Goal: Task Accomplishment & Management: Manage account settings

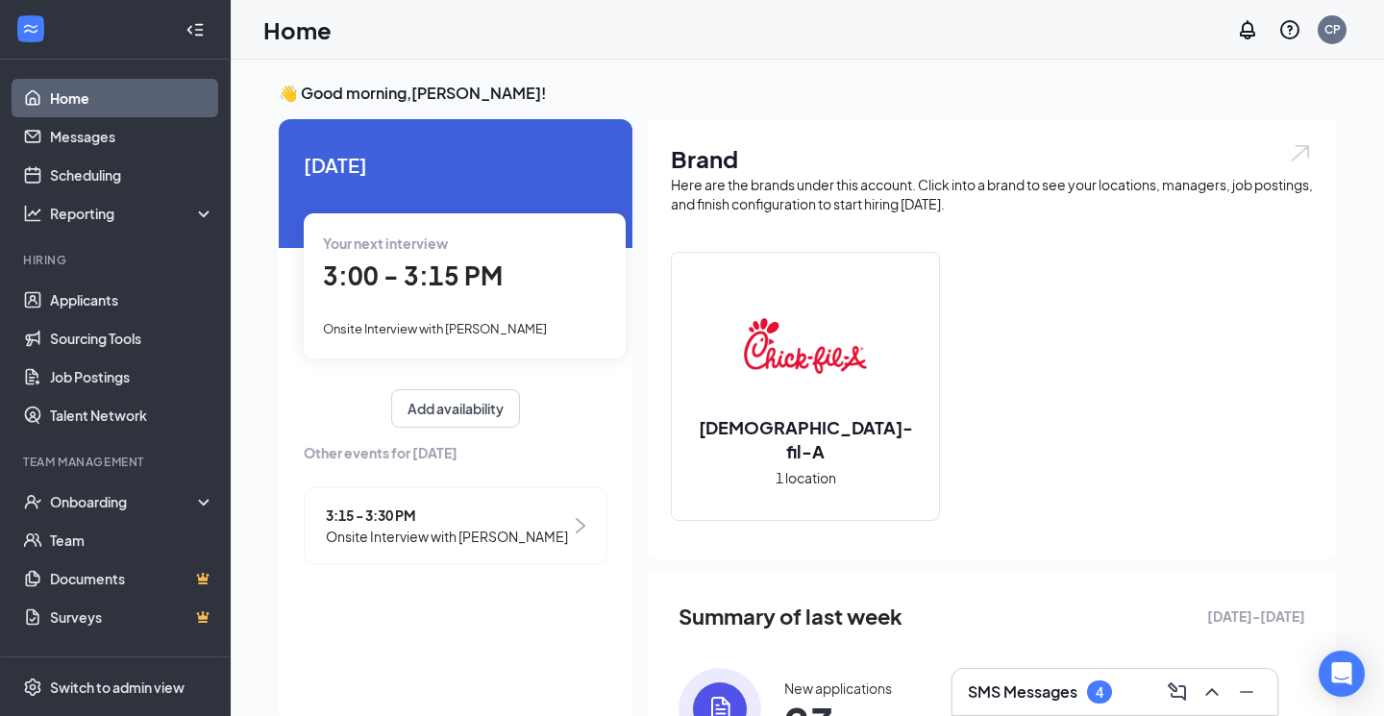
click at [481, 277] on span "3:00 - 3:15 PM" at bounding box center [413, 275] width 180 height 32
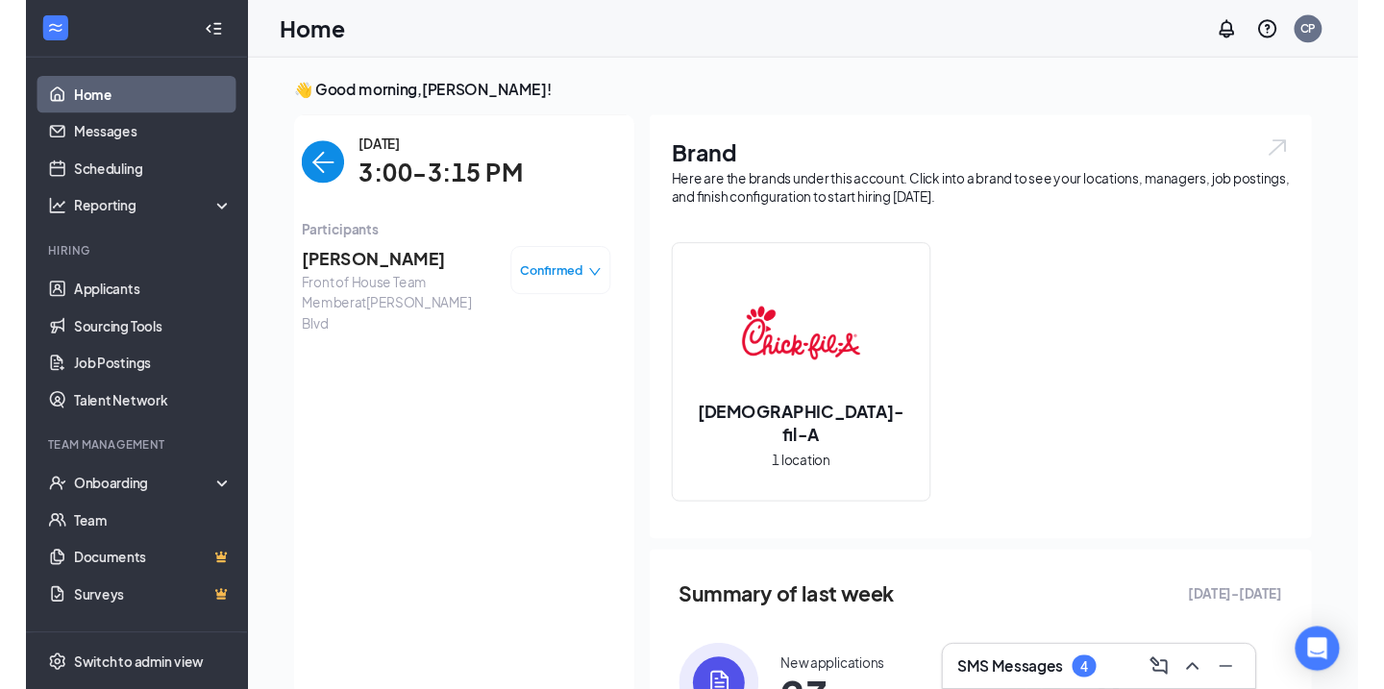
scroll to position [8, 0]
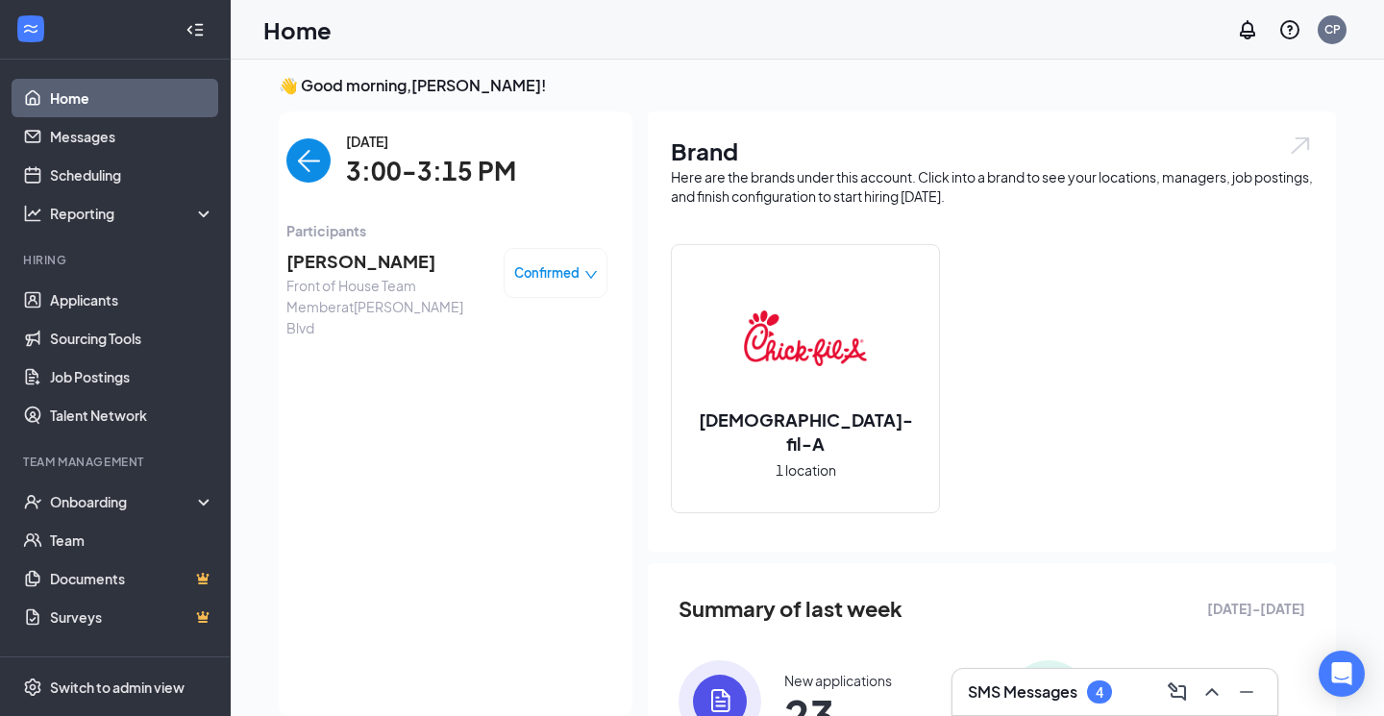
click at [1046, 685] on h3 "SMS Messages" at bounding box center [1023, 691] width 110 height 21
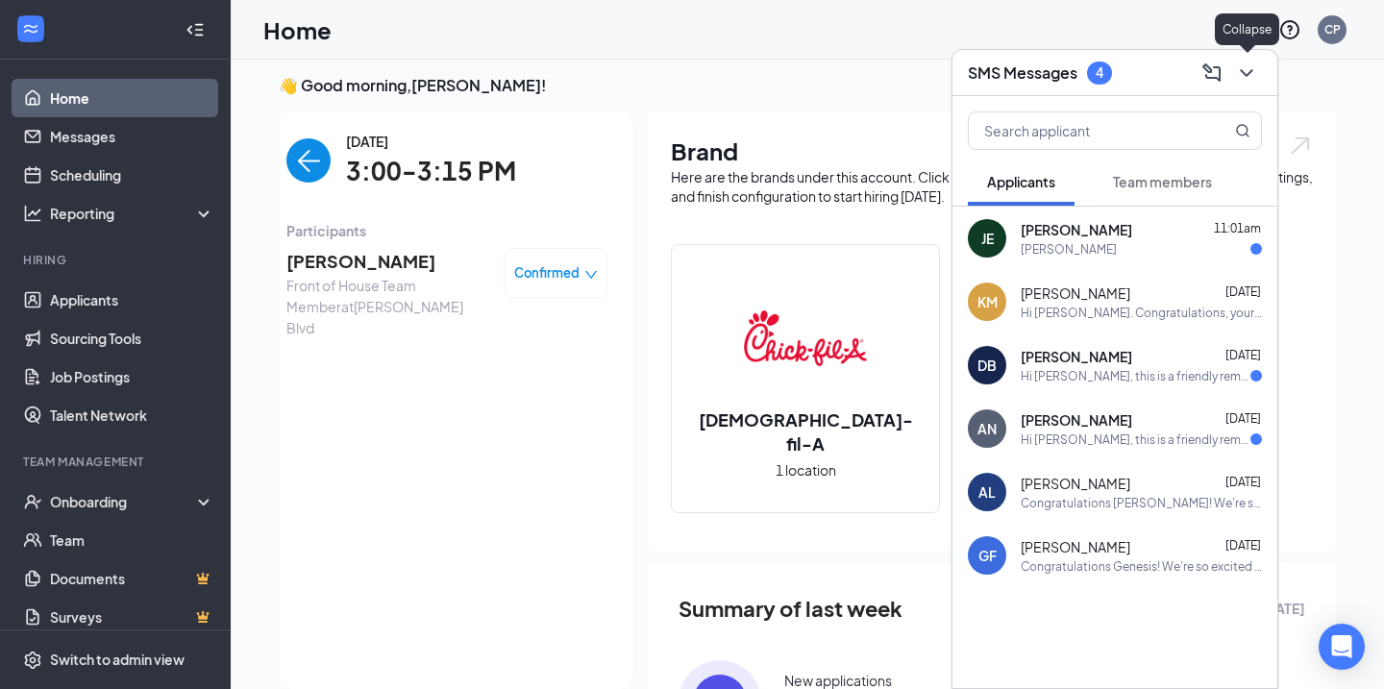
click at [1251, 73] on icon "ChevronDown" at bounding box center [1246, 73] width 23 height 23
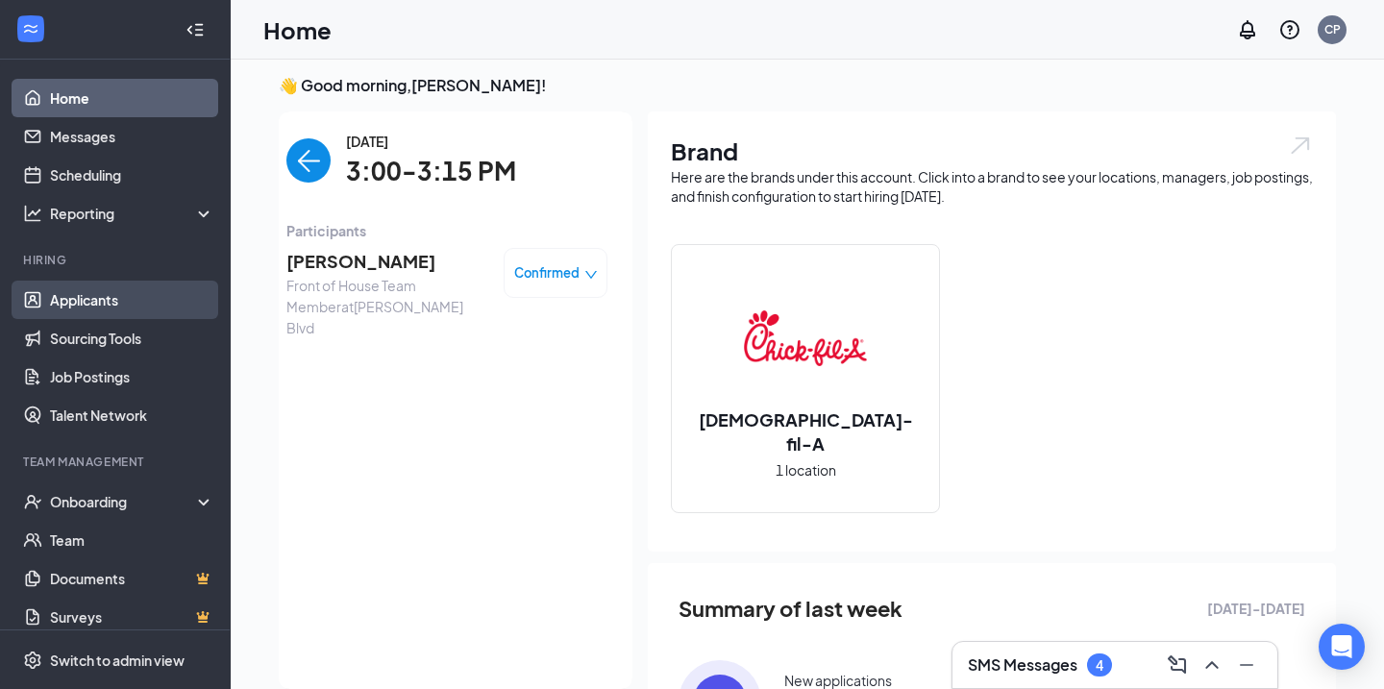
click at [81, 310] on link "Applicants" at bounding box center [132, 300] width 164 height 38
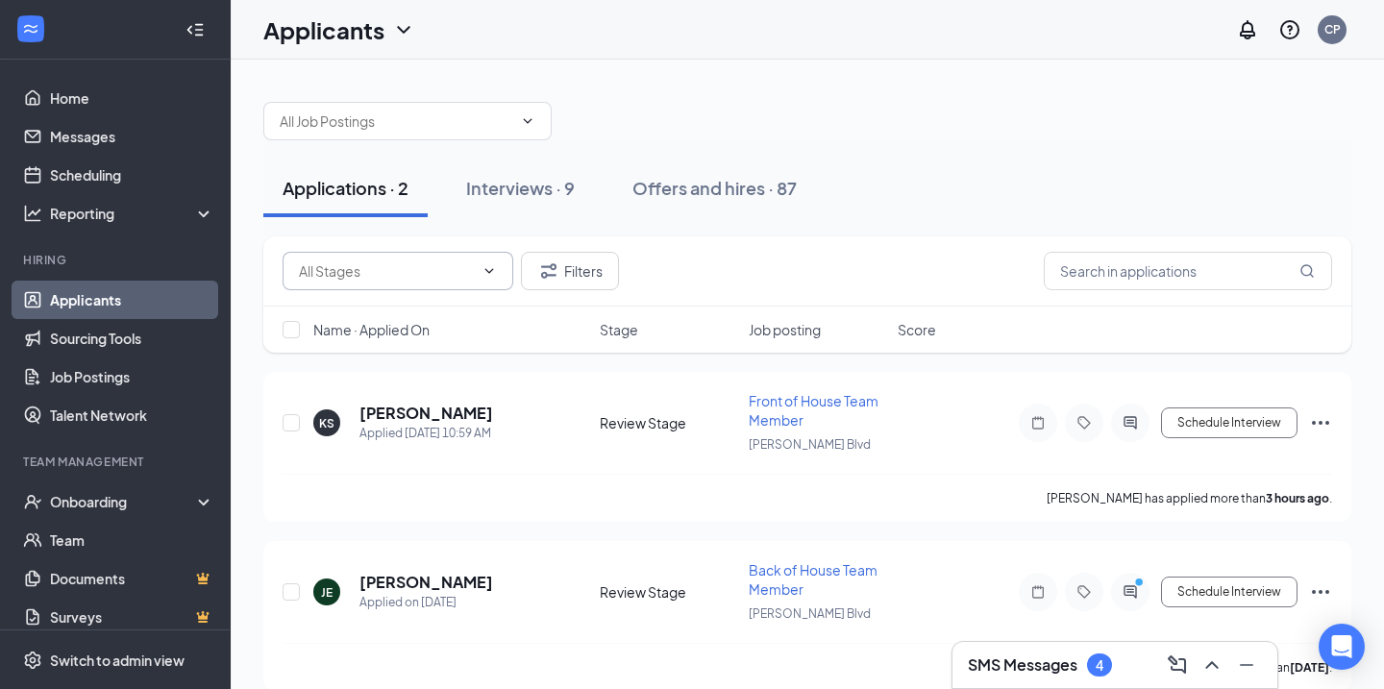
click at [440, 277] on input "text" at bounding box center [386, 270] width 175 height 21
click at [448, 278] on input "text" at bounding box center [386, 270] width 175 height 21
click at [587, 274] on button "Filters" at bounding box center [570, 271] width 98 height 38
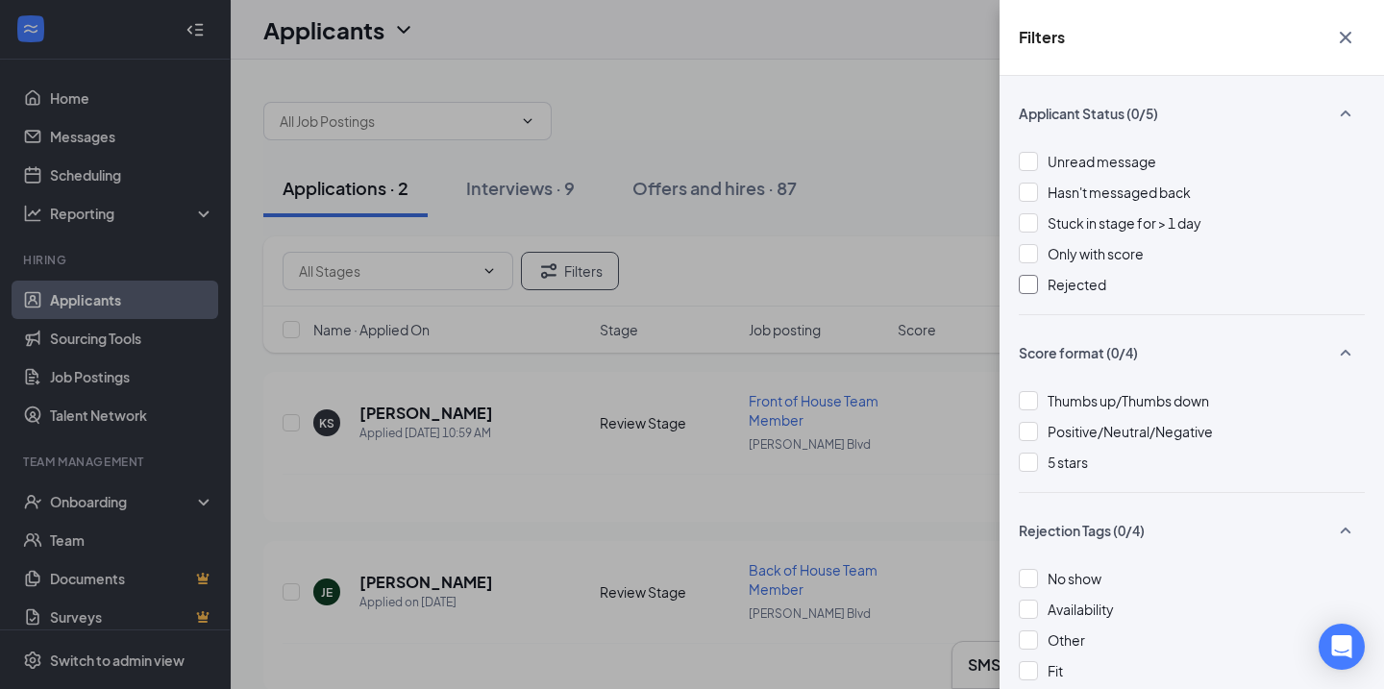
click at [1072, 288] on span "Rejected" at bounding box center [1077, 284] width 59 height 17
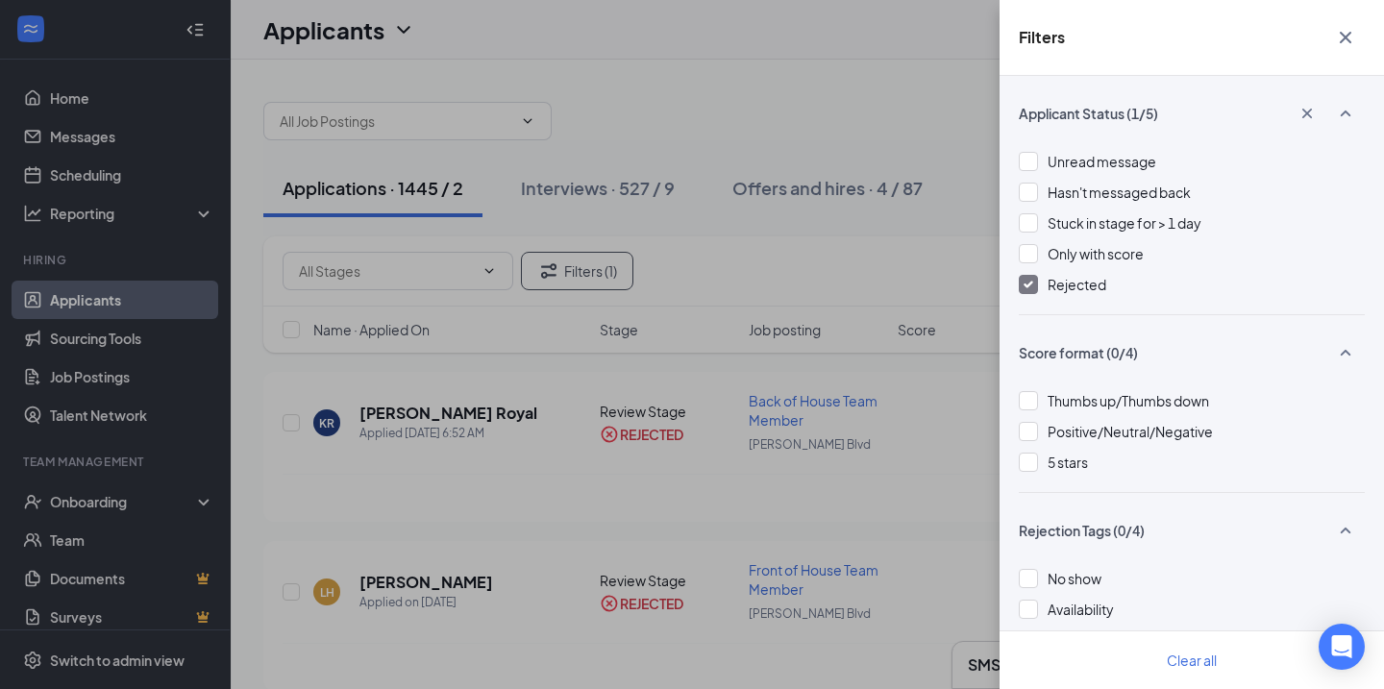
click at [1341, 40] on icon "Cross" at bounding box center [1345, 37] width 23 height 23
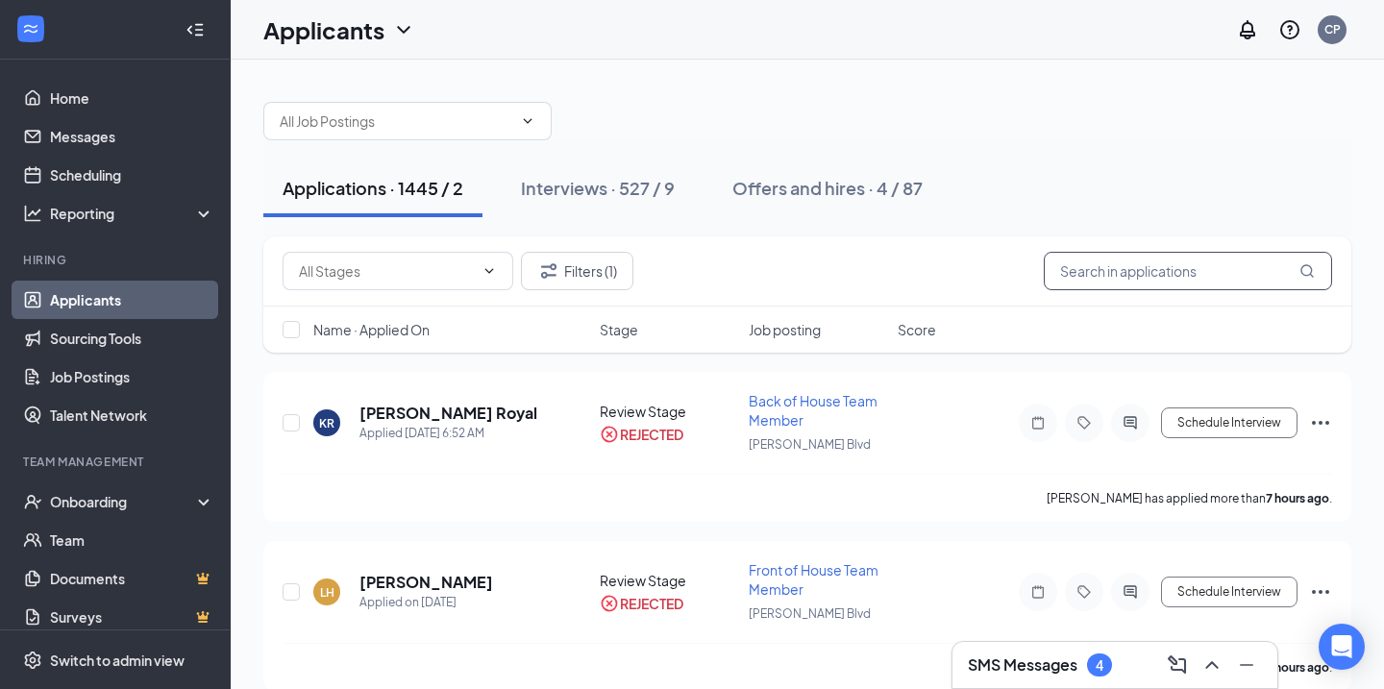
click at [1129, 279] on input "text" at bounding box center [1188, 271] width 288 height 38
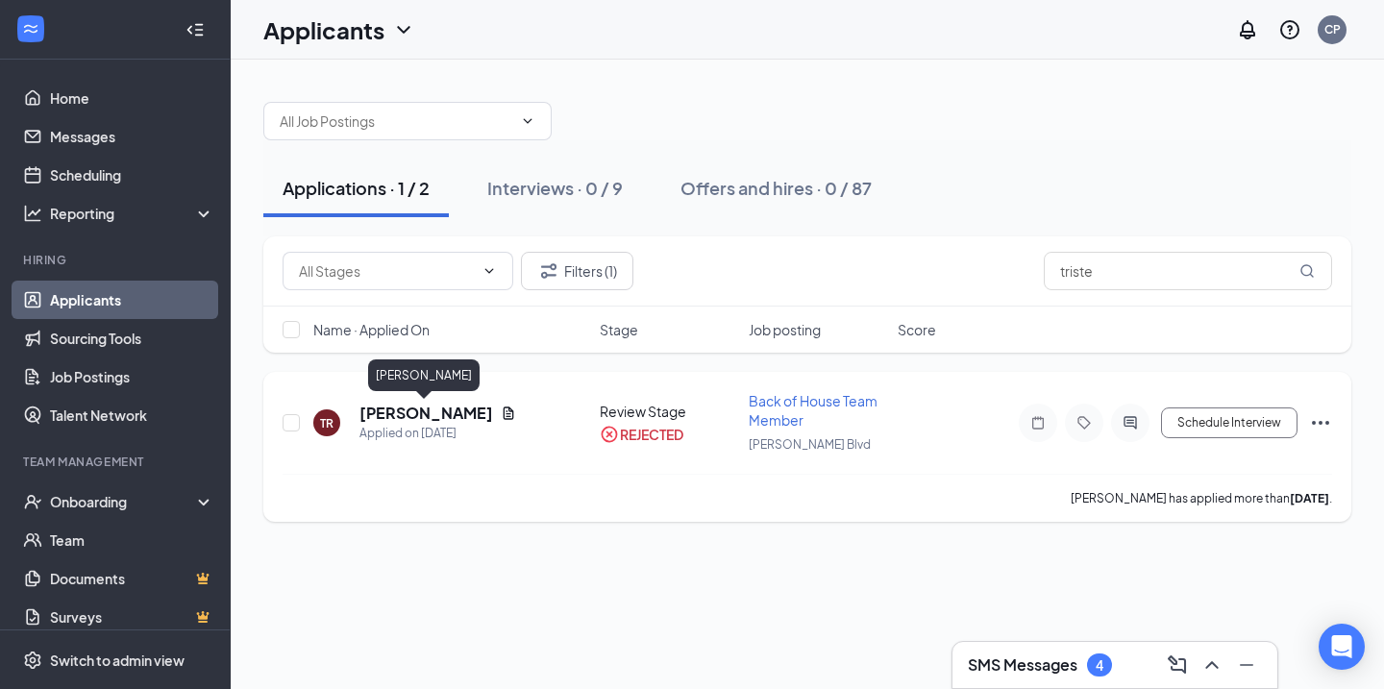
click at [404, 411] on h5 "[PERSON_NAME]" at bounding box center [426, 413] width 134 height 21
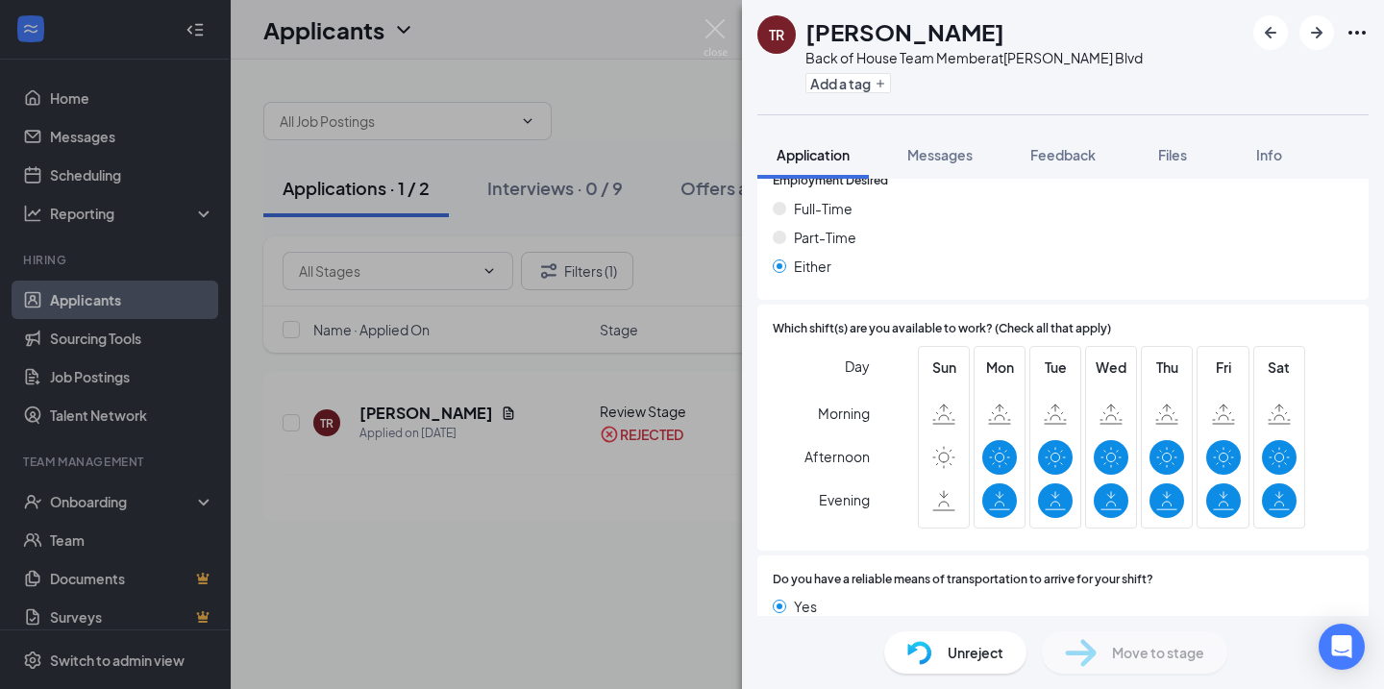
scroll to position [1282, 0]
click at [697, 28] on div "TR [PERSON_NAME] Back of House Team Member at [PERSON_NAME][GEOGRAPHIC_DATA] Ad…" at bounding box center [692, 344] width 1384 height 689
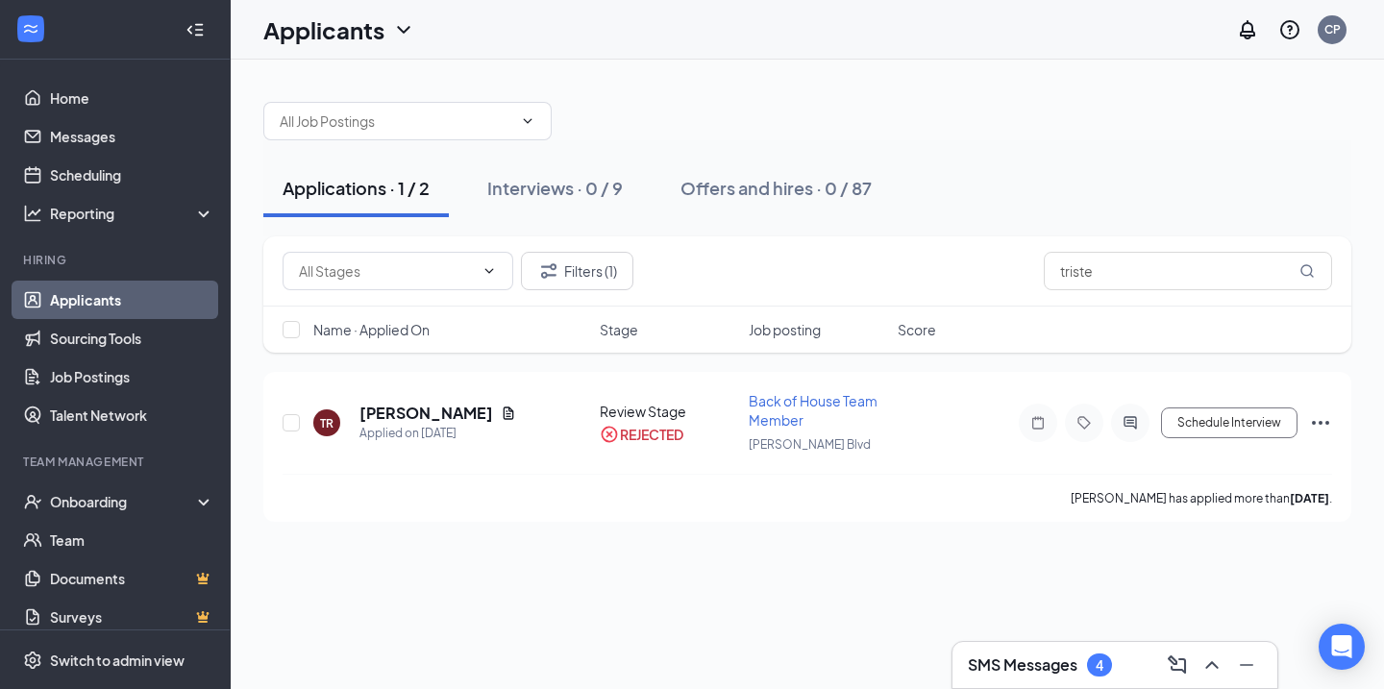
click at [709, 28] on div "Applicants CP" at bounding box center [807, 30] width 1153 height 60
click at [1293, 269] on input "triste" at bounding box center [1188, 271] width 288 height 38
type input "t"
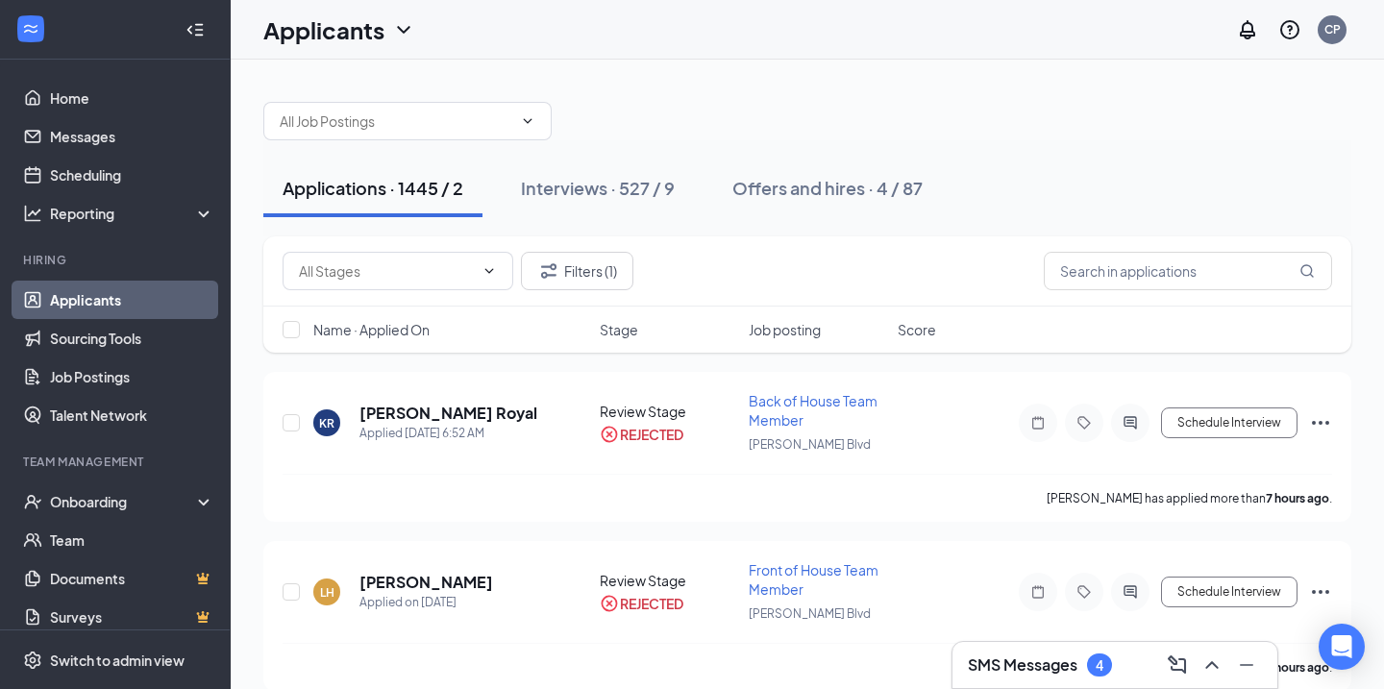
click at [991, 158] on div "Applications · 1445 / 2 Interviews · 527 / 9 Offers and hires · 4 / 87" at bounding box center [807, 188] width 1088 height 96
click at [1020, 654] on div "SMS Messages 4" at bounding box center [1040, 665] width 144 height 23
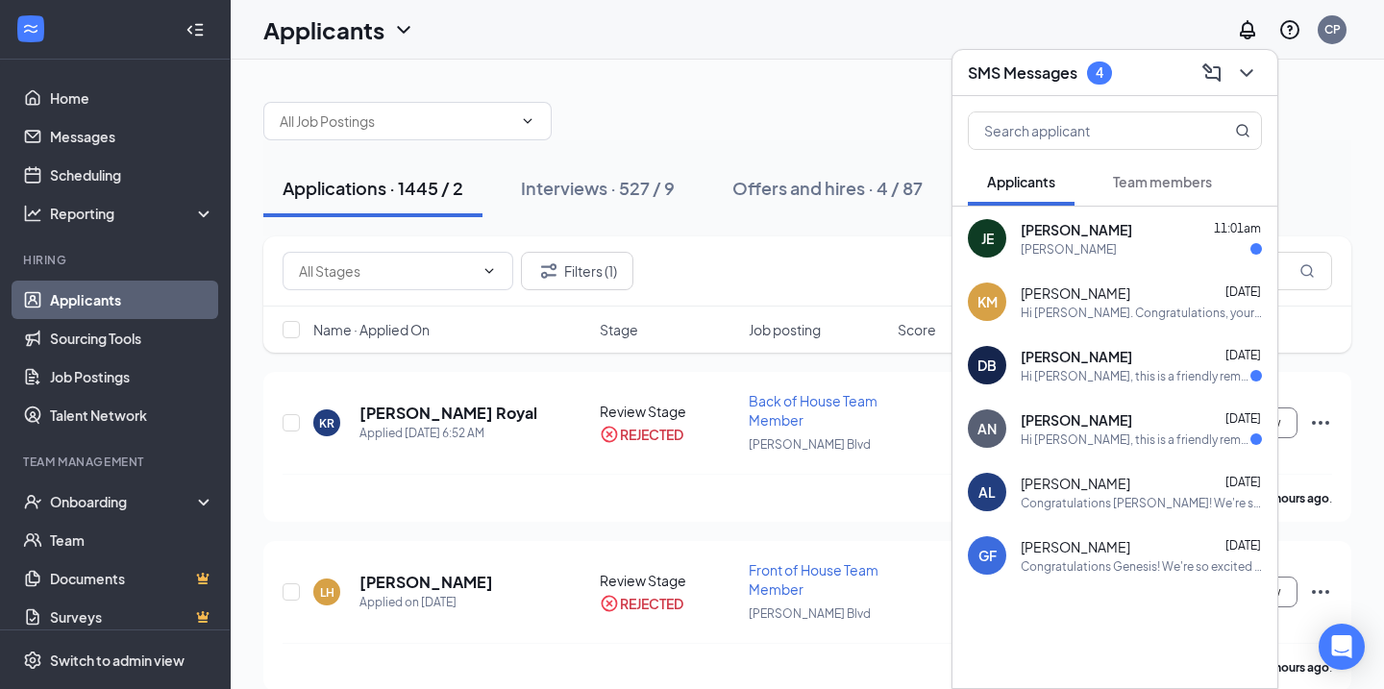
click at [1150, 83] on div "SMS Messages 4" at bounding box center [1115, 73] width 294 height 30
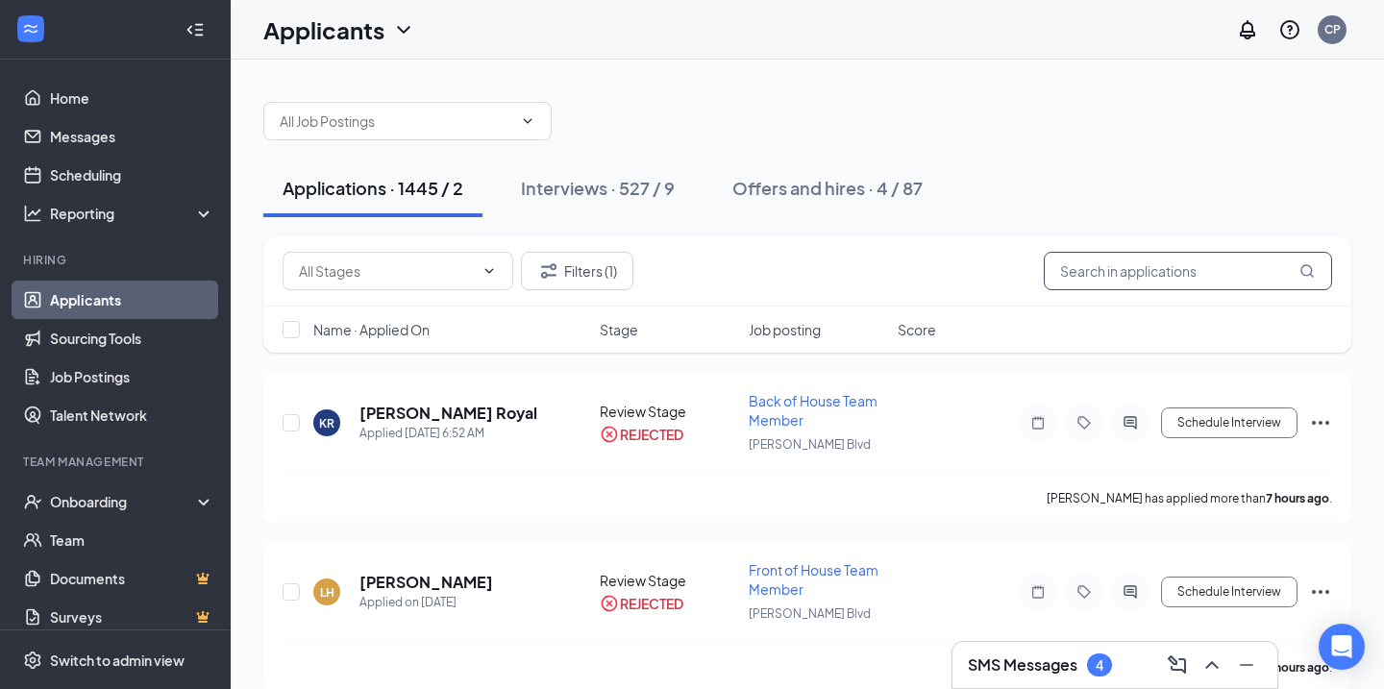
click at [1132, 257] on input "text" at bounding box center [1188, 271] width 288 height 38
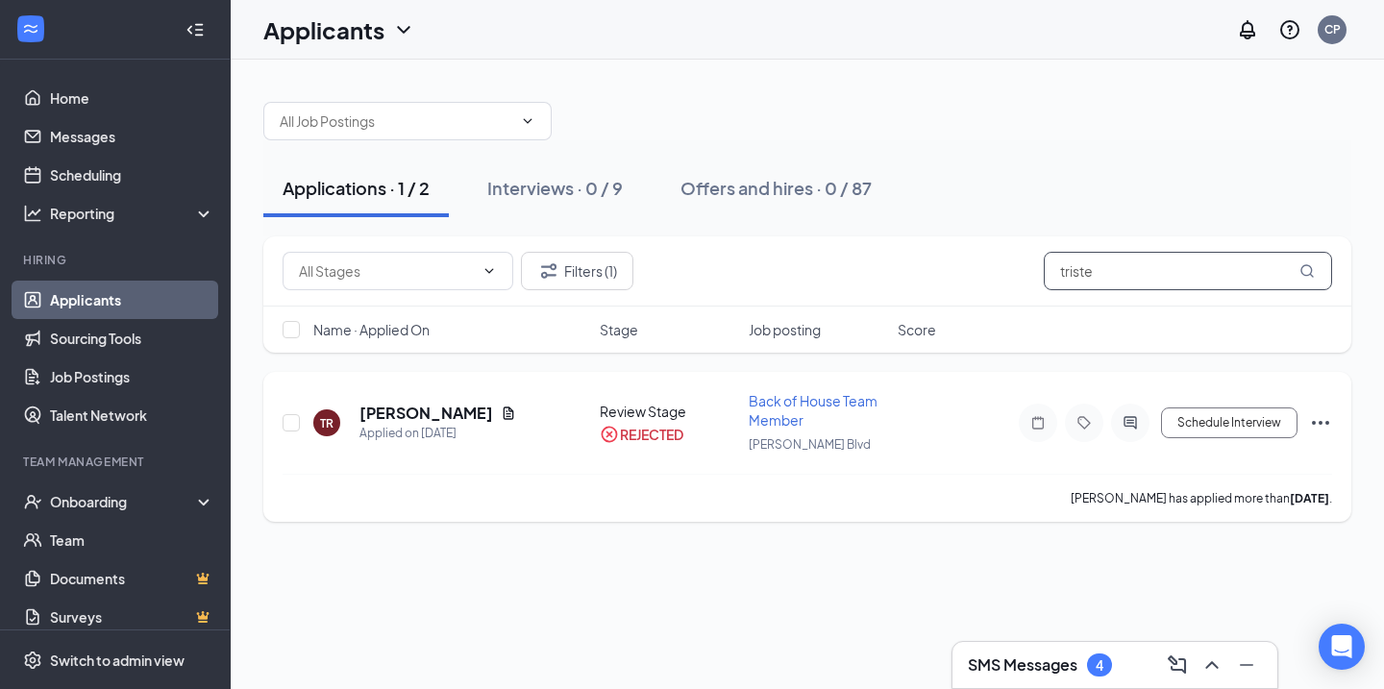
type input "triste"
click at [449, 415] on h5 "[PERSON_NAME]" at bounding box center [426, 413] width 134 height 21
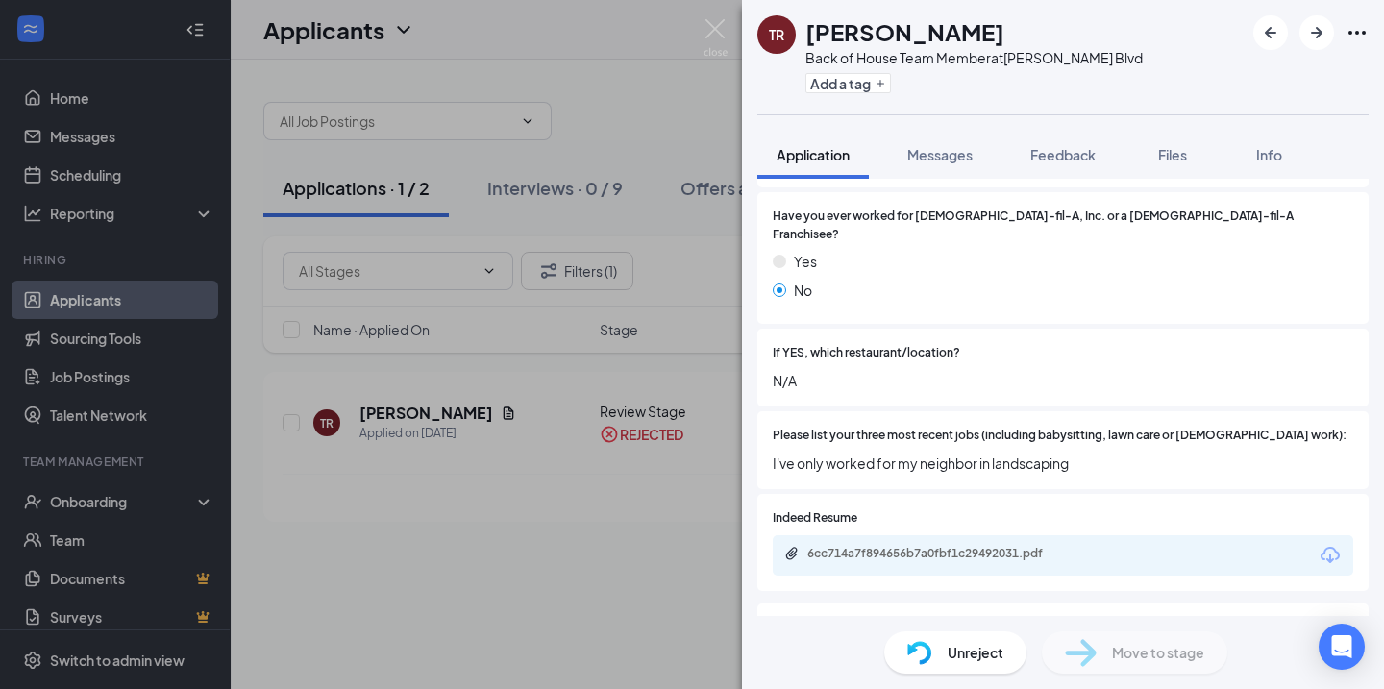
scroll to position [598, 0]
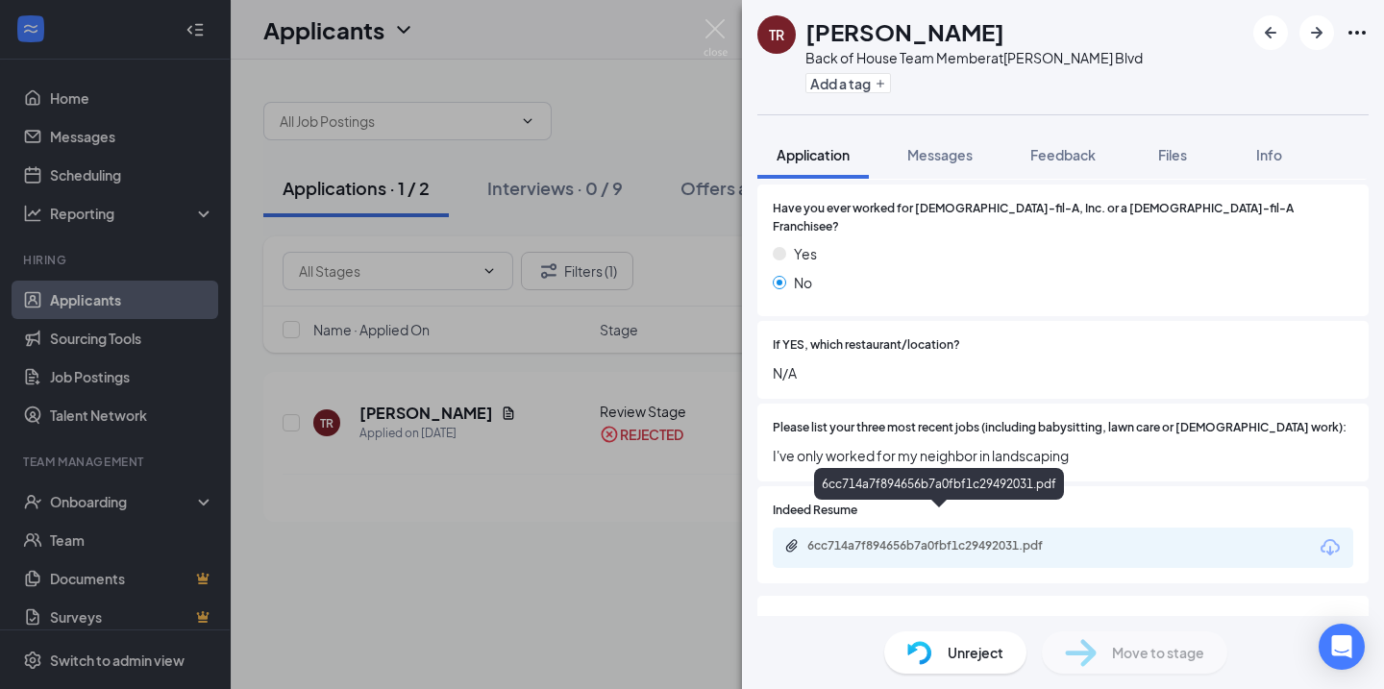
click at [1016, 538] on div "6cc714a7f894656b7a0fbf1c29492031.pdf" at bounding box center [939, 547] width 311 height 18
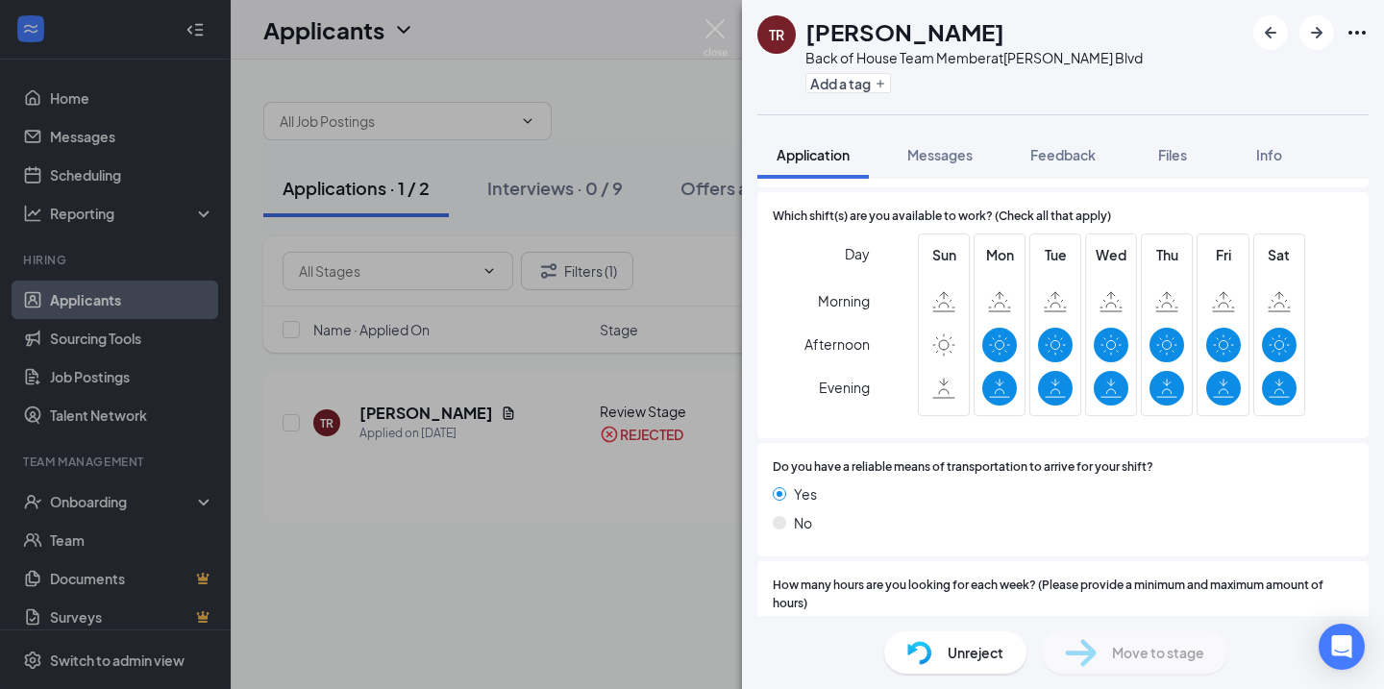
scroll to position [1391, 0]
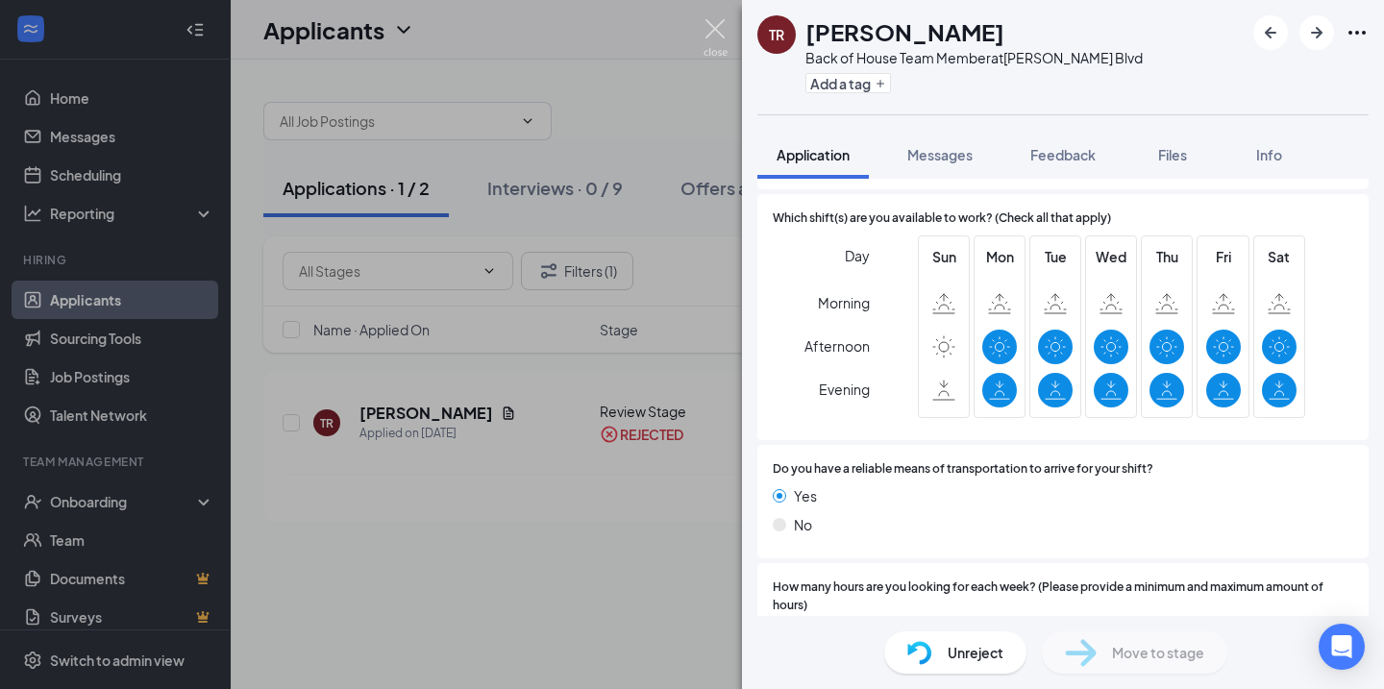
click at [721, 36] on img at bounding box center [715, 37] width 24 height 37
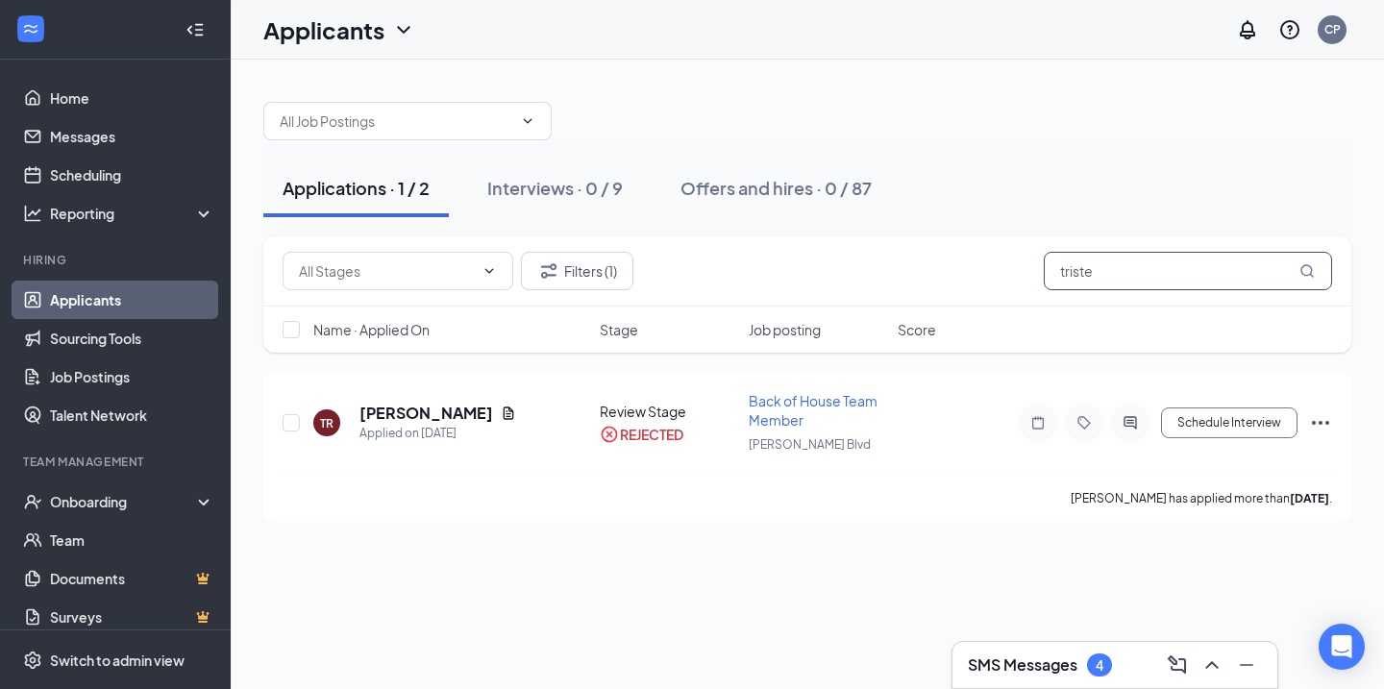
drag, startPoint x: 1270, startPoint y: 271, endPoint x: 924, endPoint y: 278, distance: 347.0
click at [924, 278] on div "Review Stage (2) Filters (1) triste" at bounding box center [807, 271] width 1049 height 38
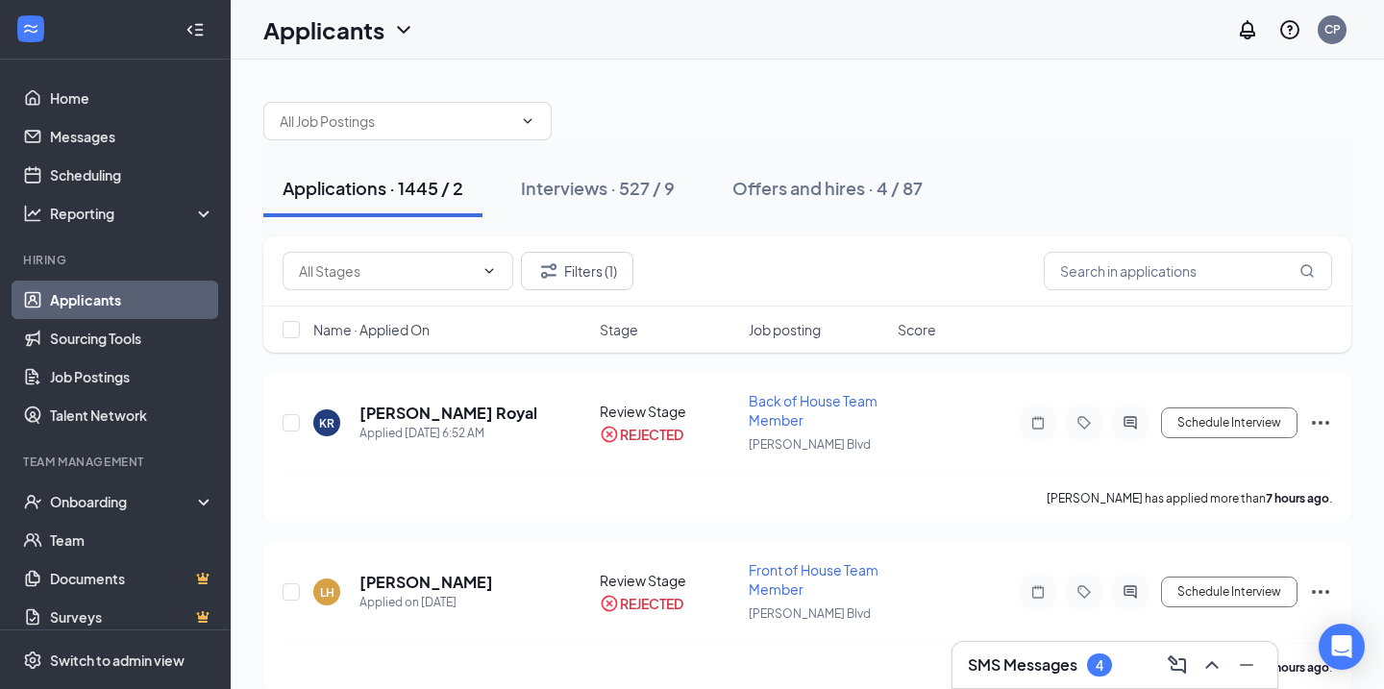
click at [149, 309] on link "Applicants" at bounding box center [132, 300] width 164 height 38
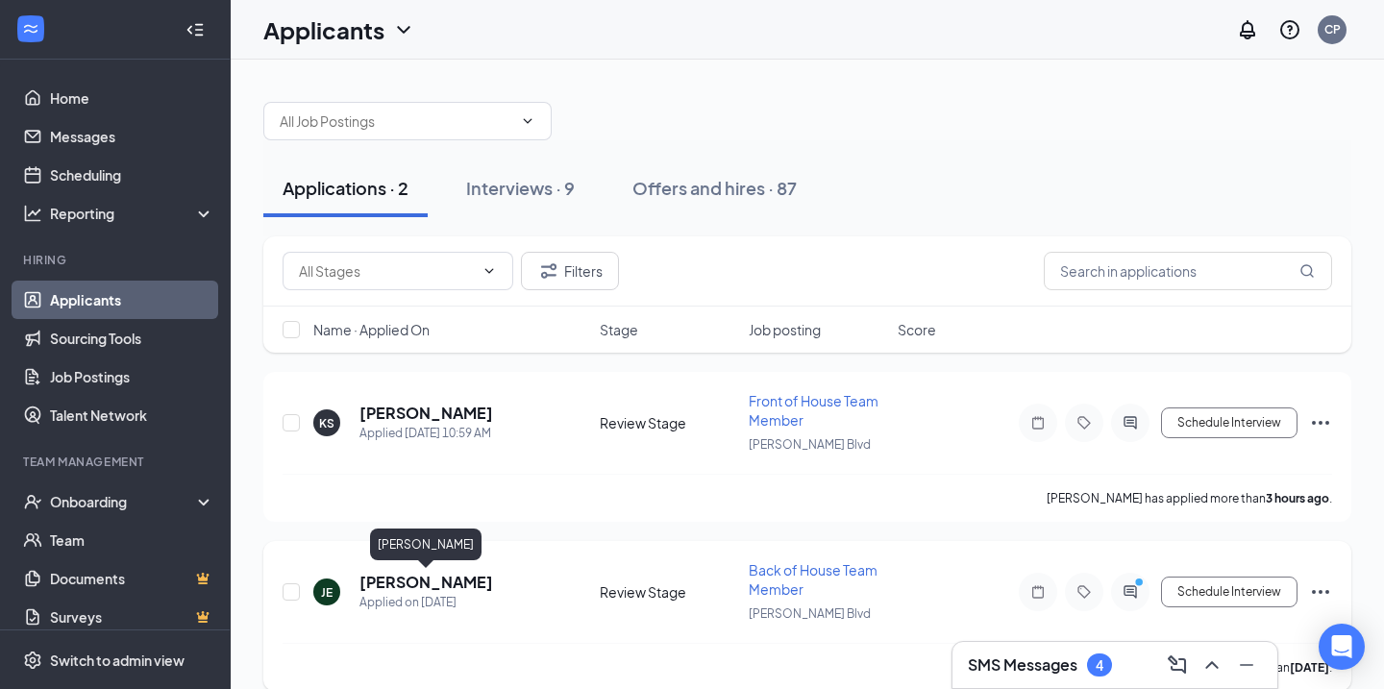
click at [406, 583] on h5 "[PERSON_NAME]" at bounding box center [426, 582] width 134 height 21
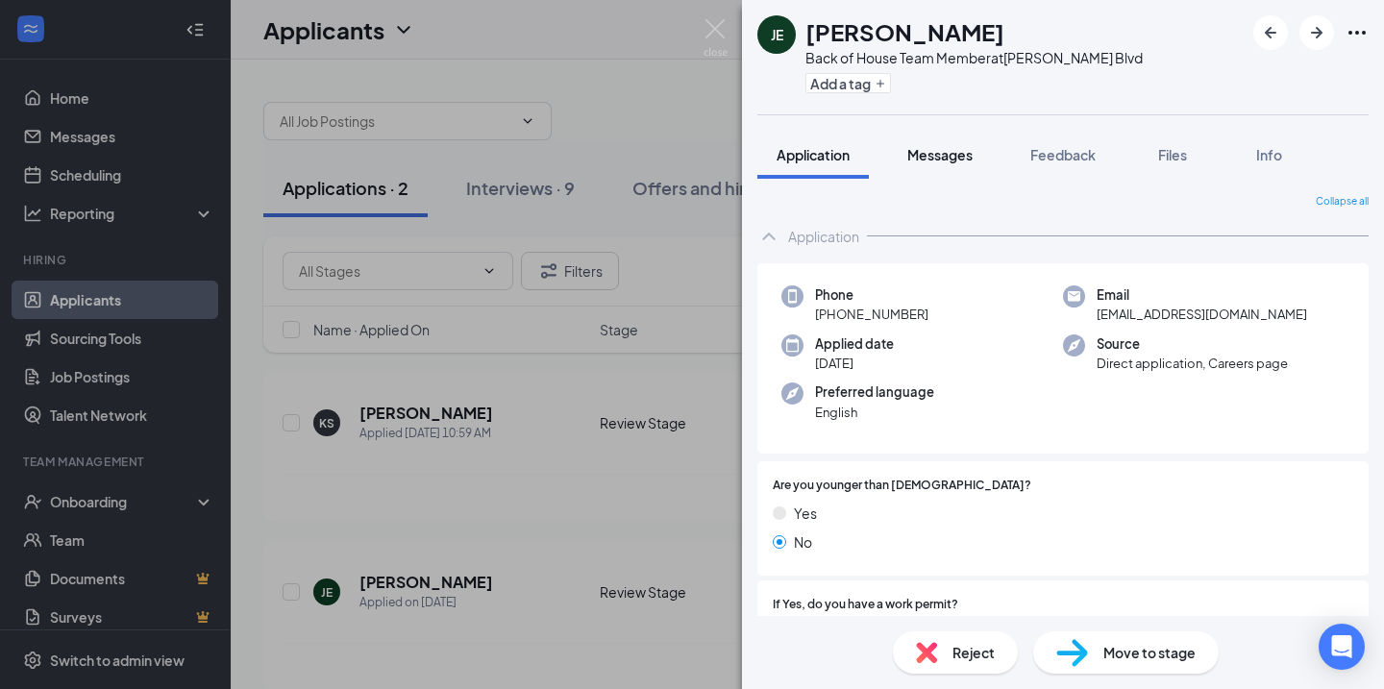
click at [937, 159] on span "Messages" at bounding box center [939, 154] width 65 height 17
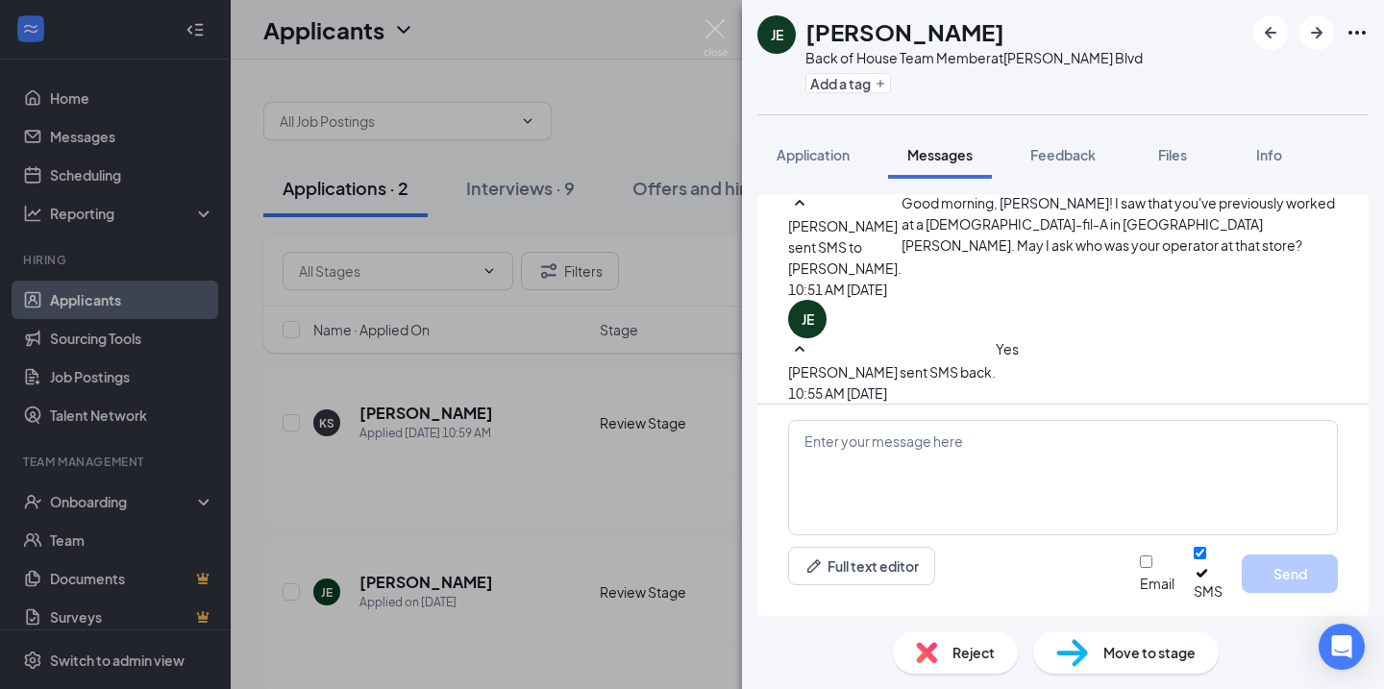
scroll to position [544, 0]
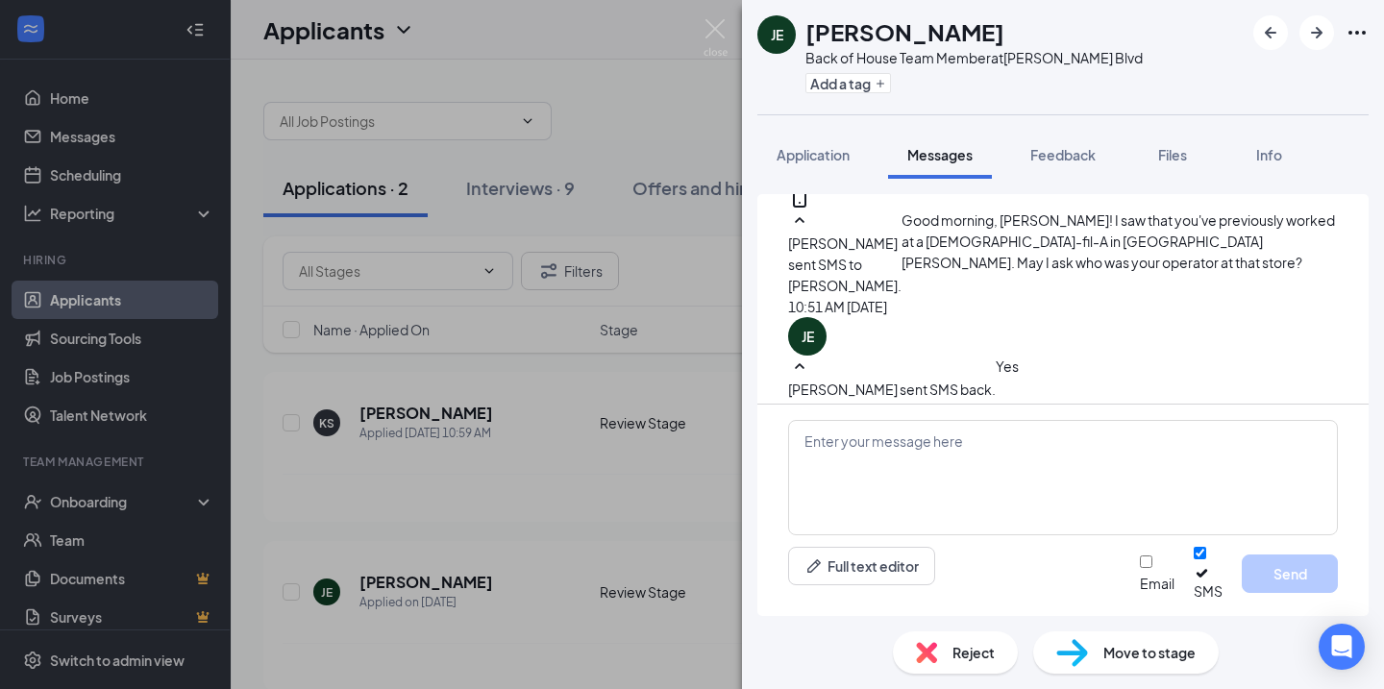
click at [858, 459] on div "[PERSON_NAME] sent SMS back. [DATE] 11:01 AM [PERSON_NAME]" at bounding box center [1063, 491] width 550 height 65
drag, startPoint x: 862, startPoint y: 382, endPoint x: 975, endPoint y: 384, distance: 113.4
click at [996, 459] on div "[PERSON_NAME]" at bounding box center [1051, 491] width 110 height 65
copy span "[PERSON_NAME]"
click at [1125, 650] on span "Move to stage" at bounding box center [1149, 652] width 92 height 21
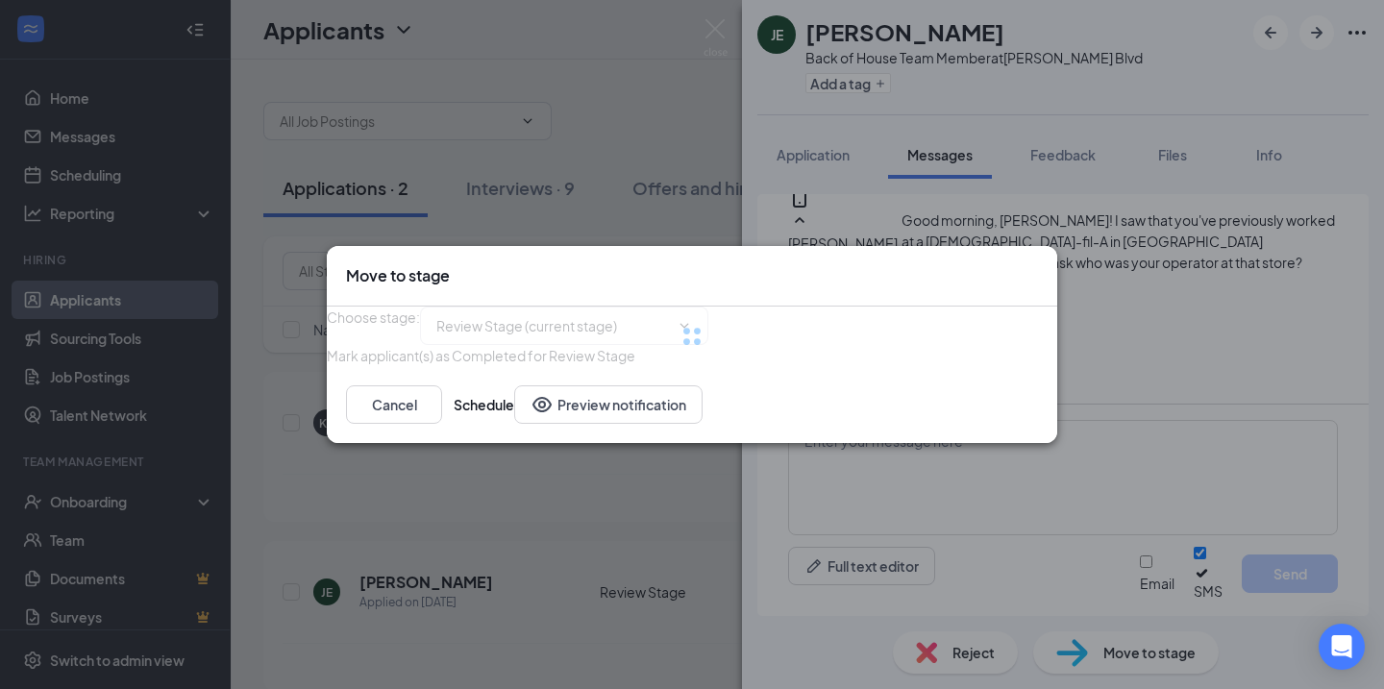
type input "Onsite Interview (next stage)"
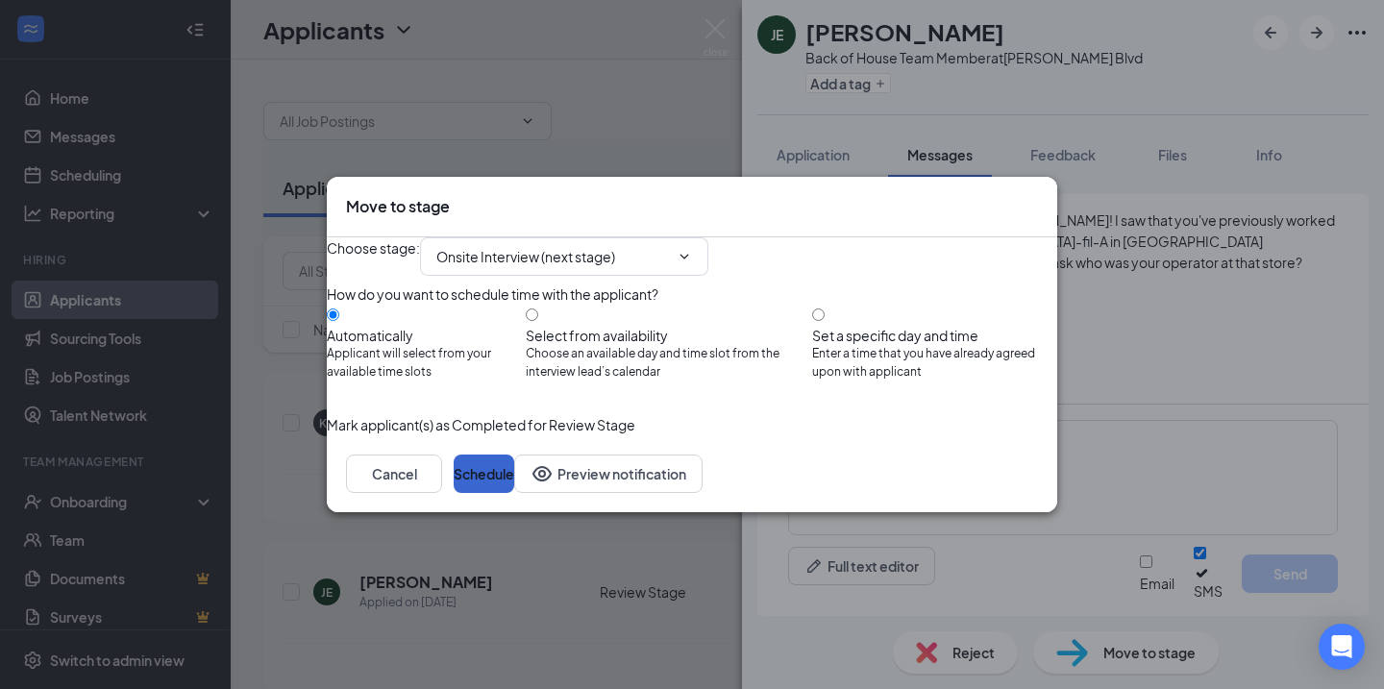
click at [514, 493] on button "Schedule" at bounding box center [484, 474] width 61 height 38
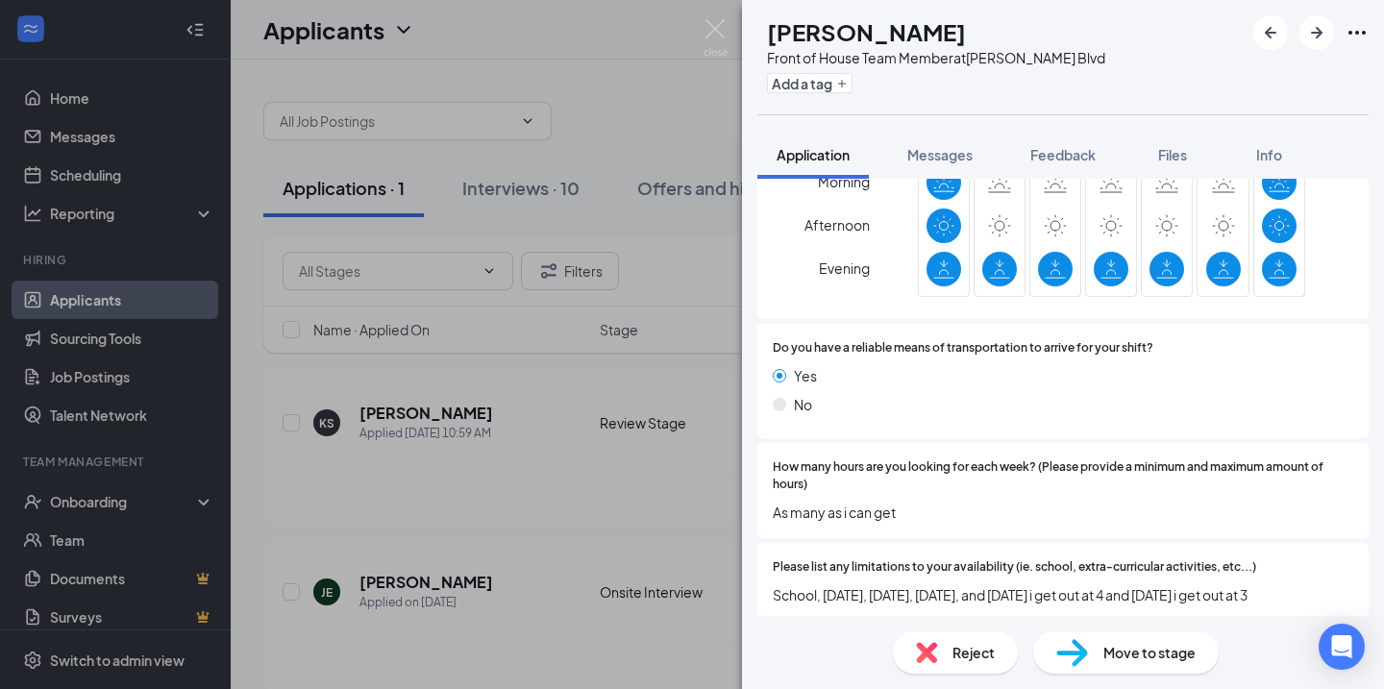
scroll to position [1406, 0]
click at [977, 659] on span "Reject" at bounding box center [973, 652] width 42 height 21
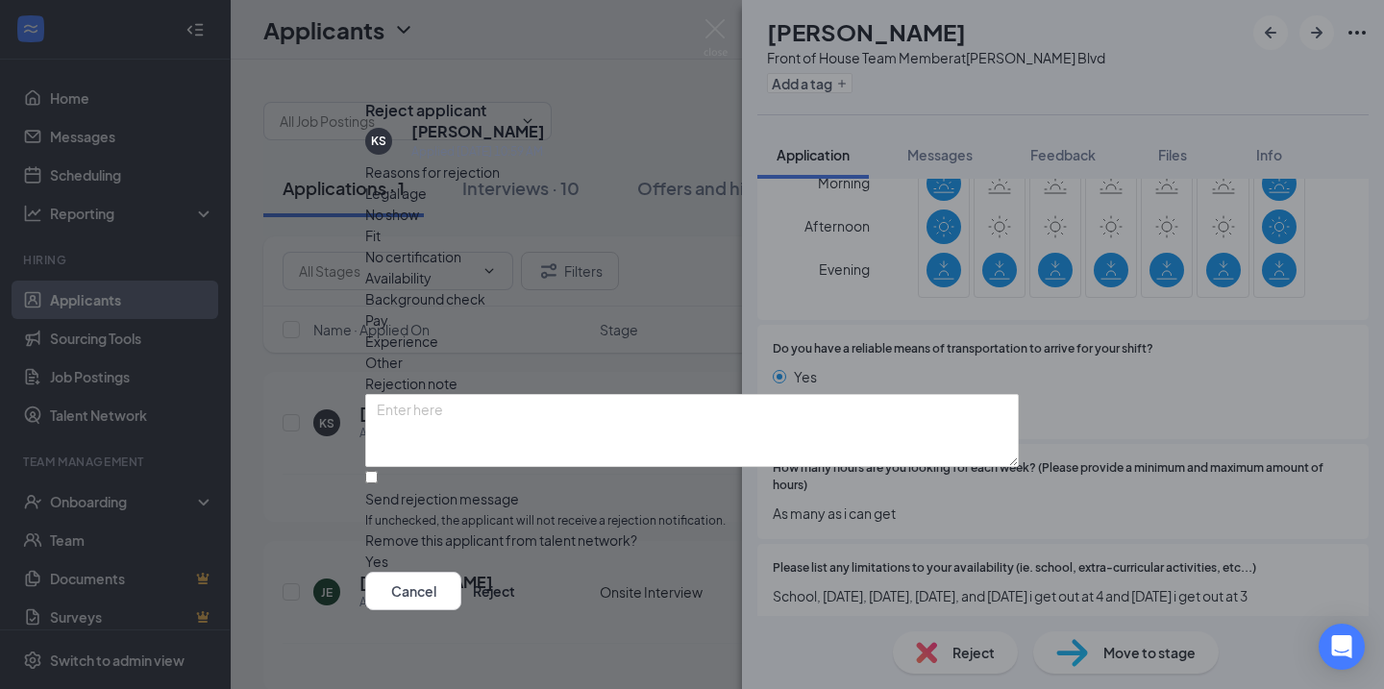
click at [471, 489] on div "Send rejection message" at bounding box center [692, 498] width 654 height 19
click at [378, 471] on input "Send rejection message If unchecked, the applicant will not receive a rejection…" at bounding box center [371, 477] width 12 height 12
checkbox input "true"
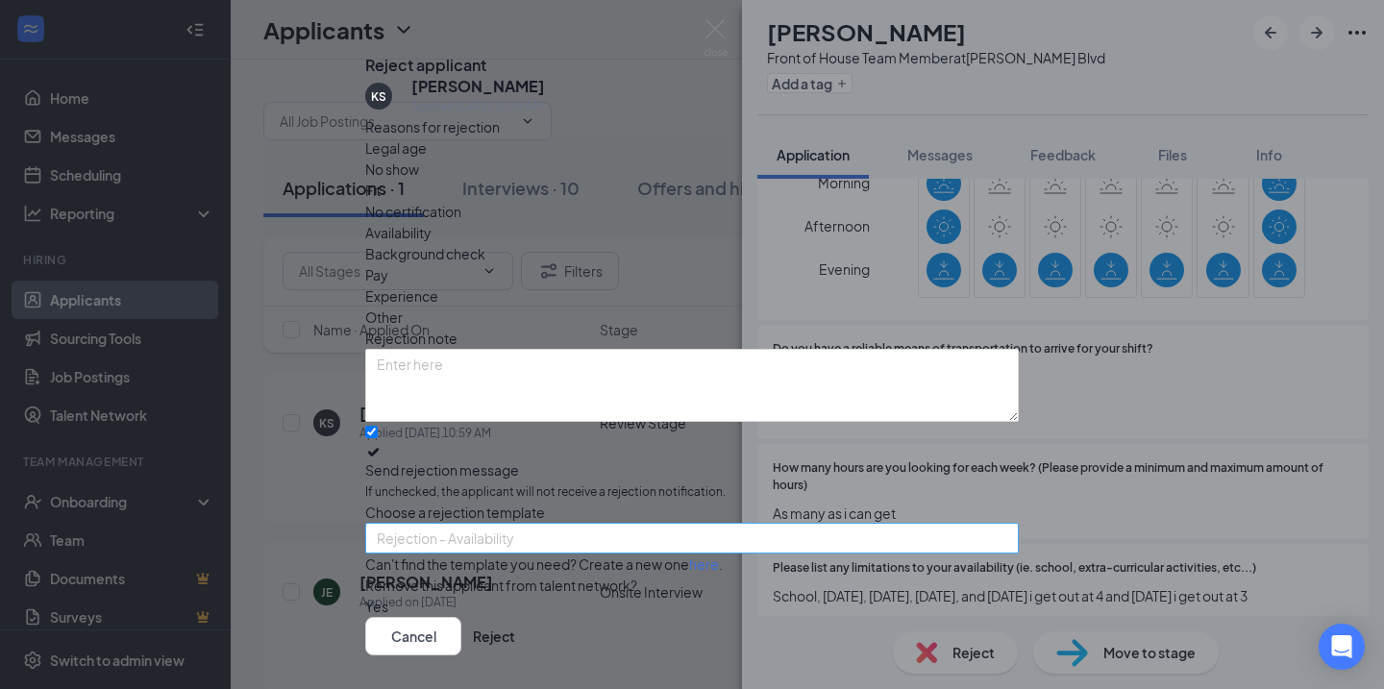
click at [481, 543] on span "Rejection - Availability" at bounding box center [445, 538] width 137 height 29
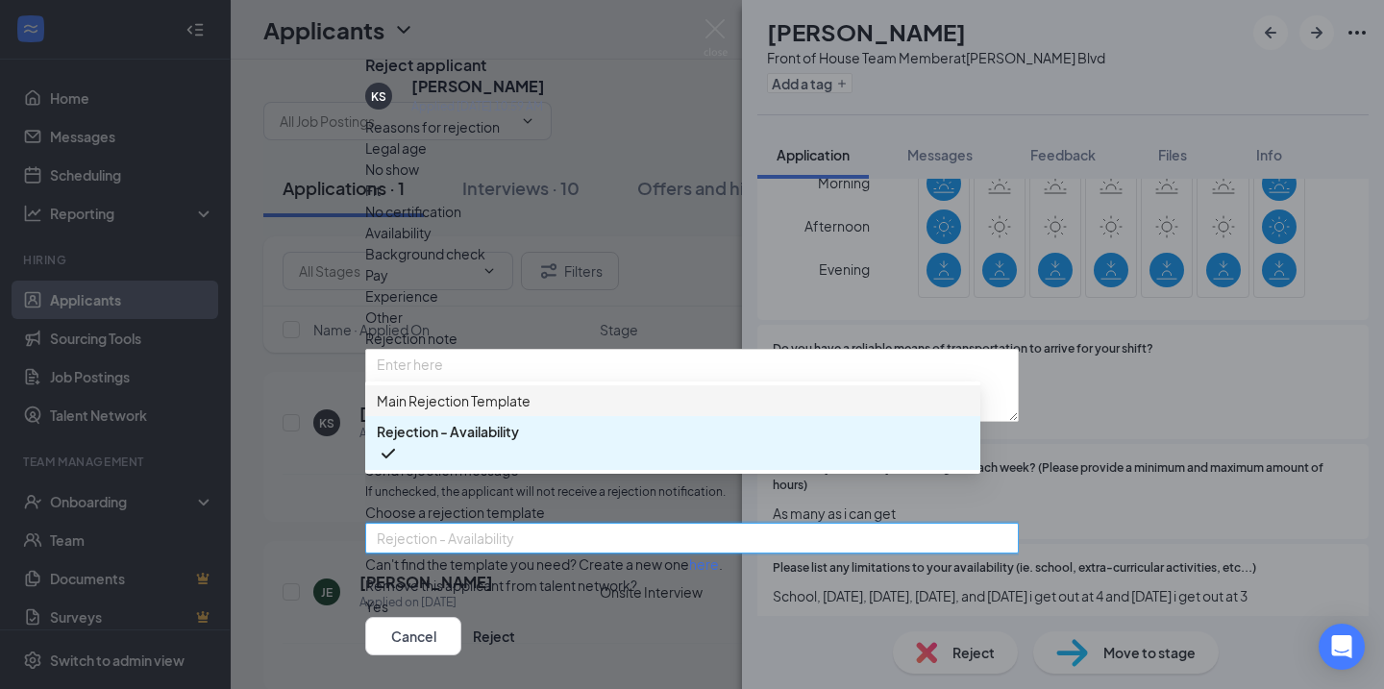
click at [521, 411] on span "Main Rejection Template" at bounding box center [454, 400] width 154 height 21
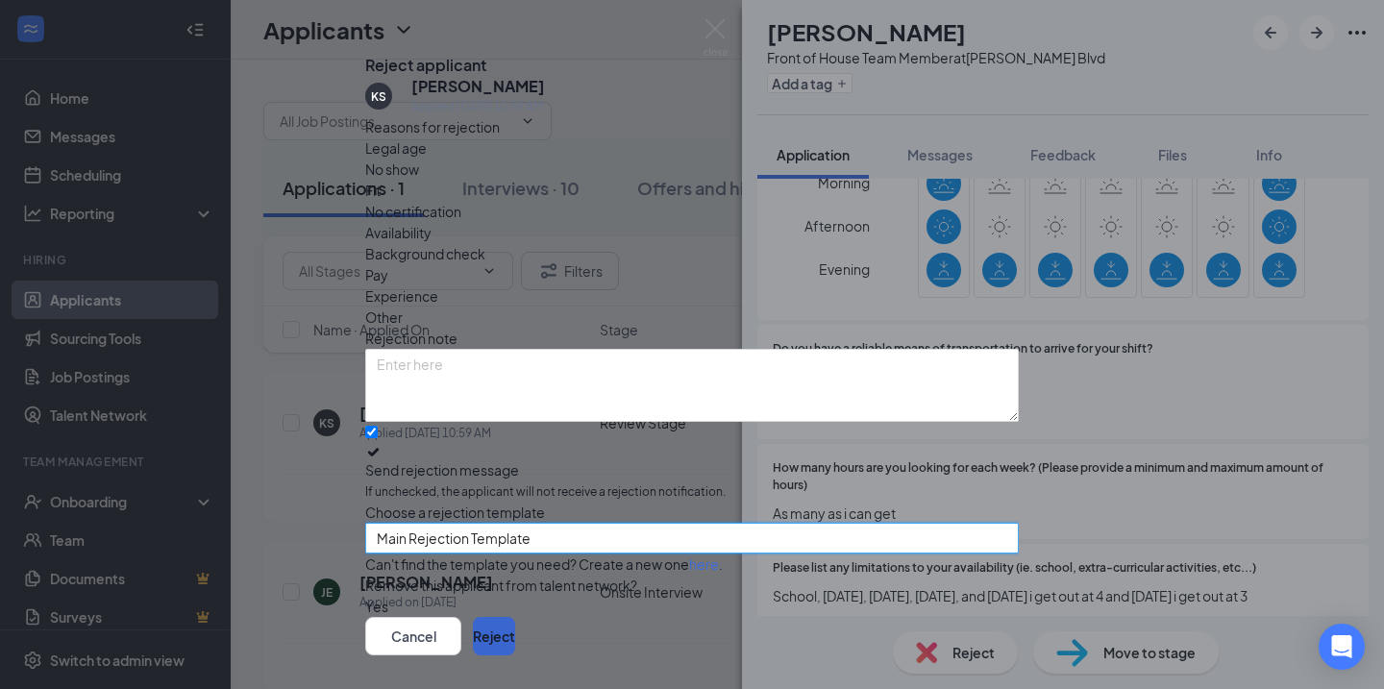
click at [515, 617] on button "Reject" at bounding box center [494, 636] width 42 height 38
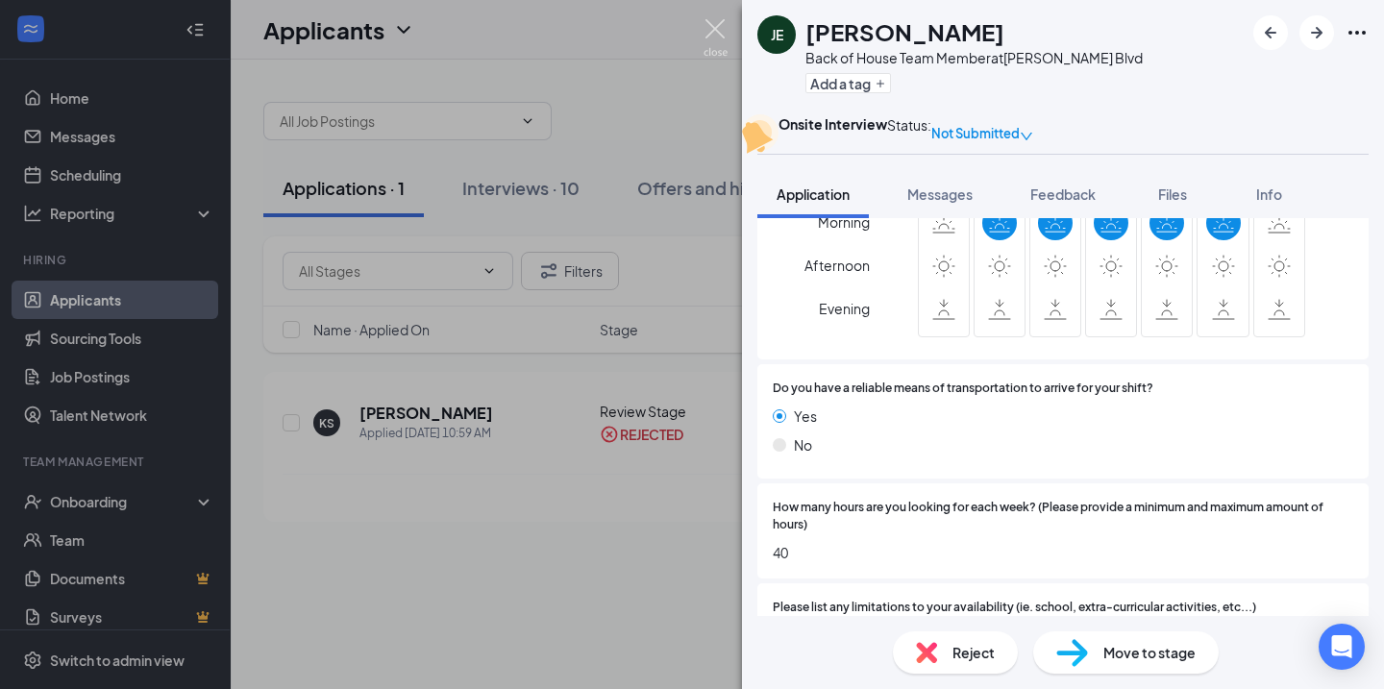
click at [714, 29] on img at bounding box center [715, 37] width 24 height 37
